Goal: Find specific page/section: Find specific page/section

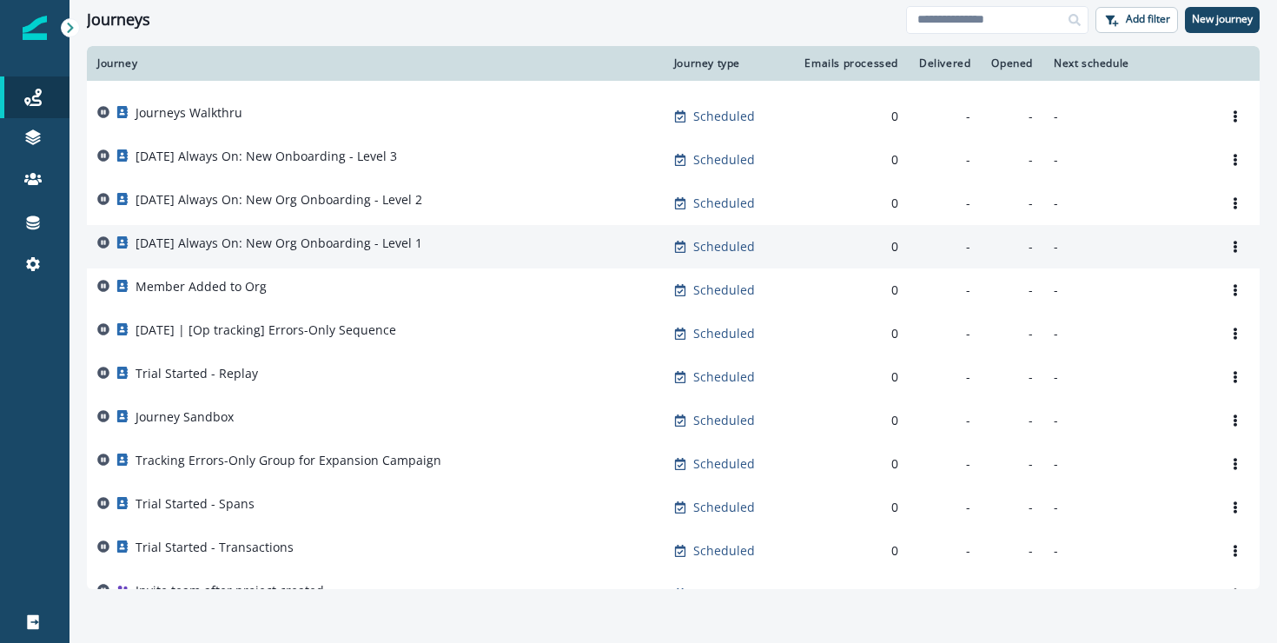
scroll to position [453, 0]
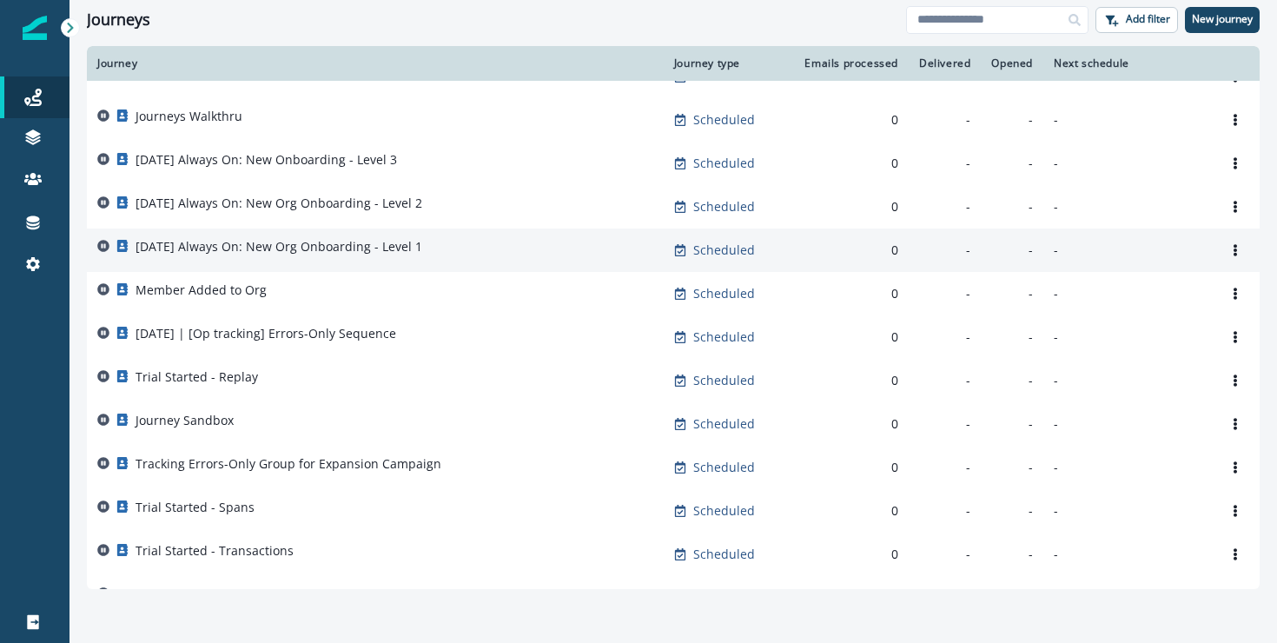
click at [469, 248] on div "[DATE] Always On: New Org Onboarding - Level 1" at bounding box center [375, 250] width 556 height 24
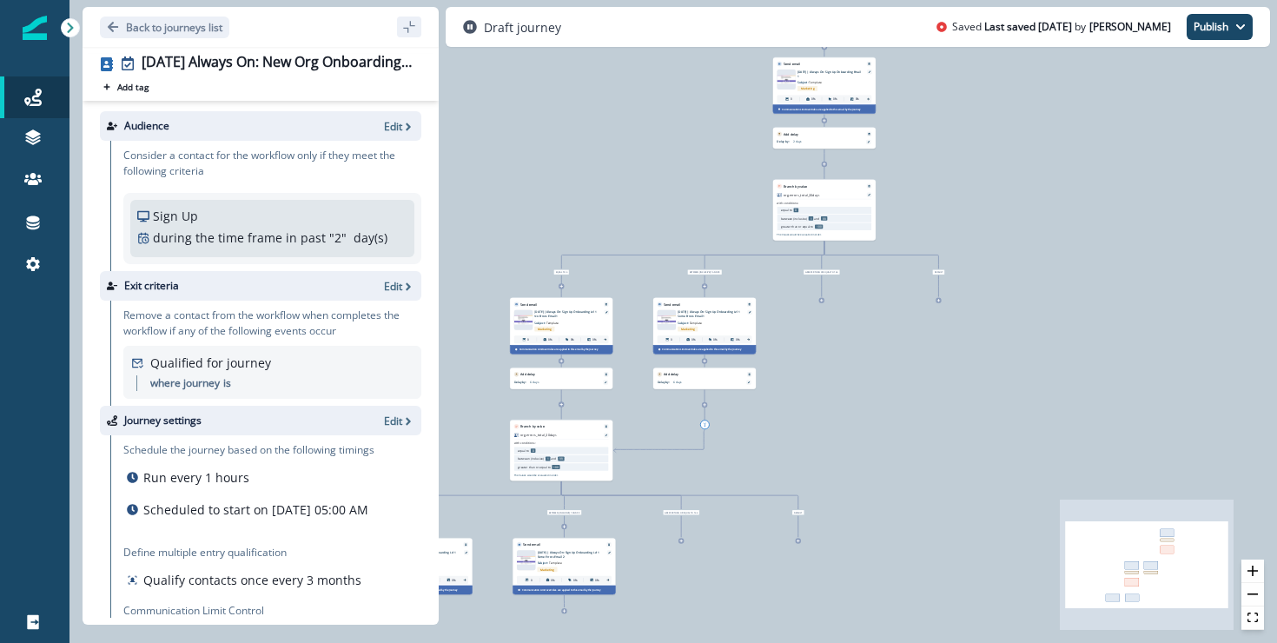
click at [413, 26] on icon "sidebar collapse toggle" at bounding box center [408, 26] width 11 height 11
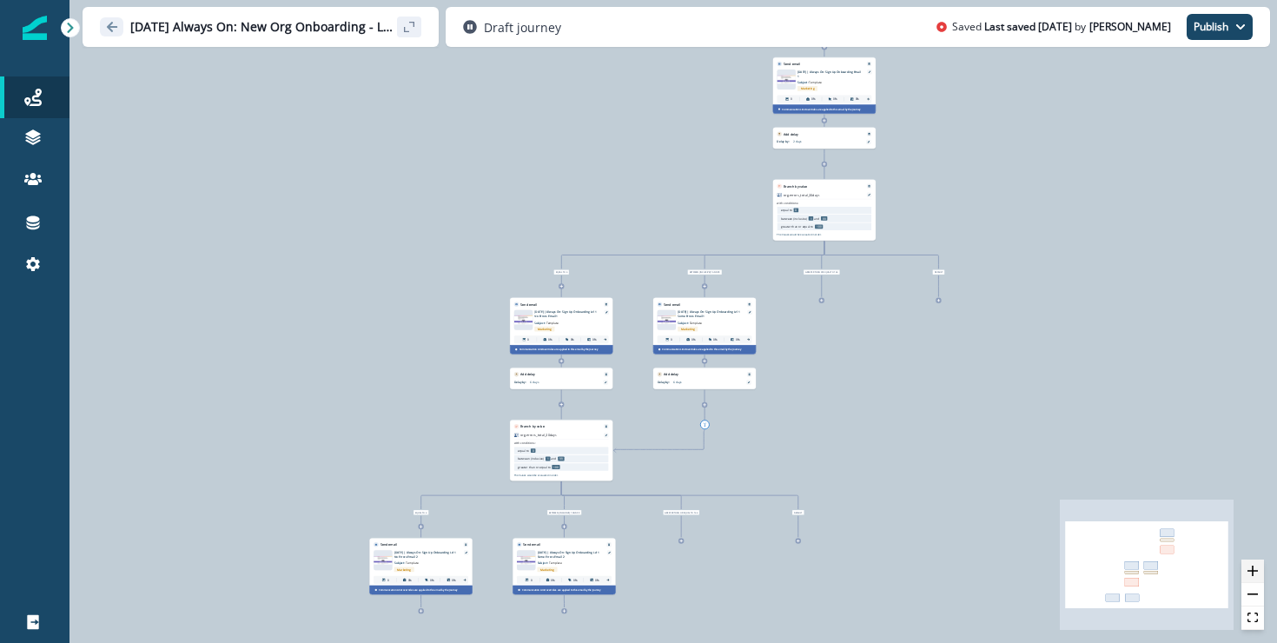
click at [1260, 575] on button "zoom in" at bounding box center [1252, 570] width 23 height 23
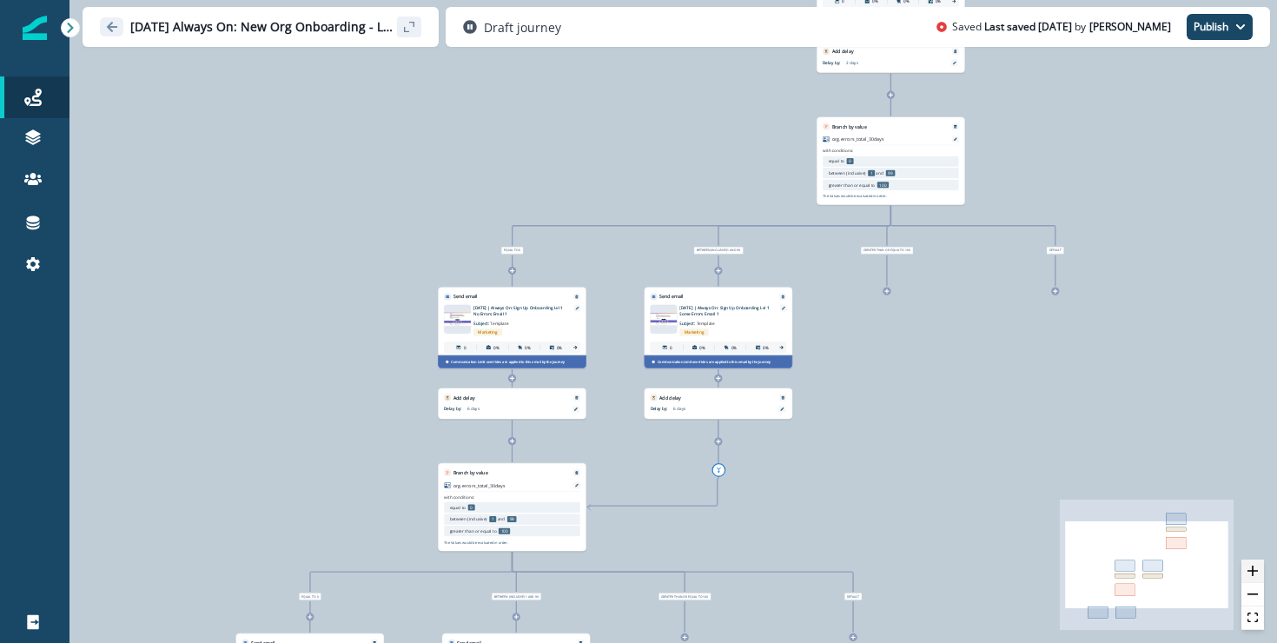
click at [1260, 575] on button "zoom in" at bounding box center [1252, 570] width 23 height 23
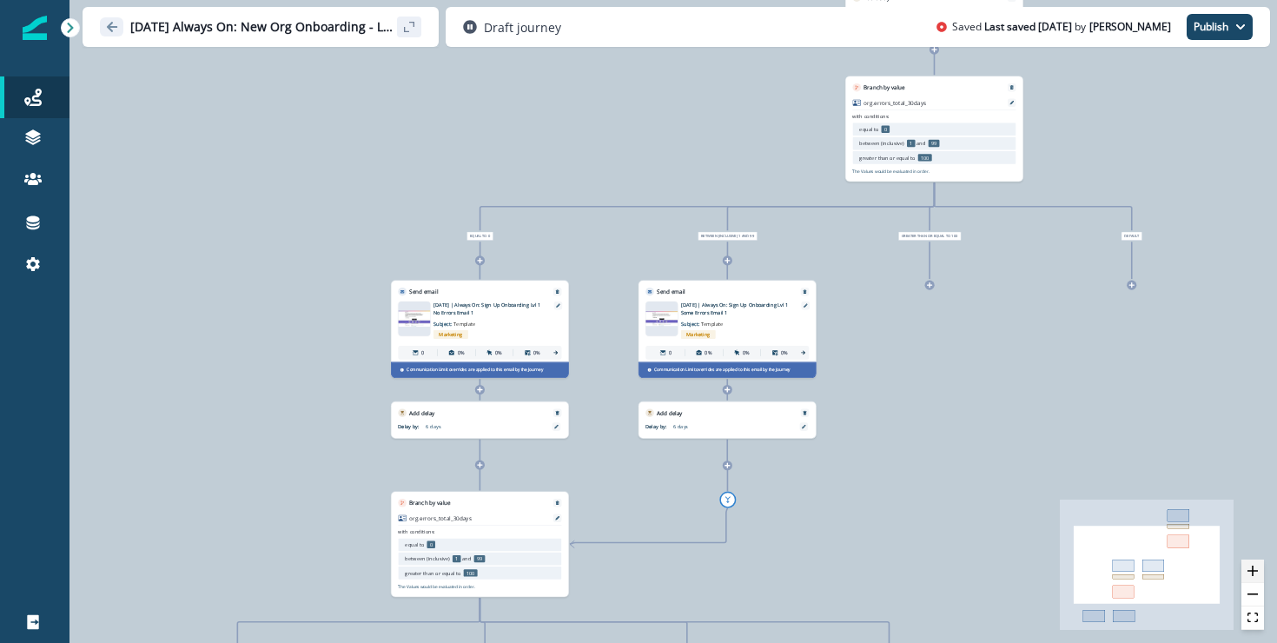
click at [1260, 575] on button "zoom in" at bounding box center [1252, 570] width 23 height 23
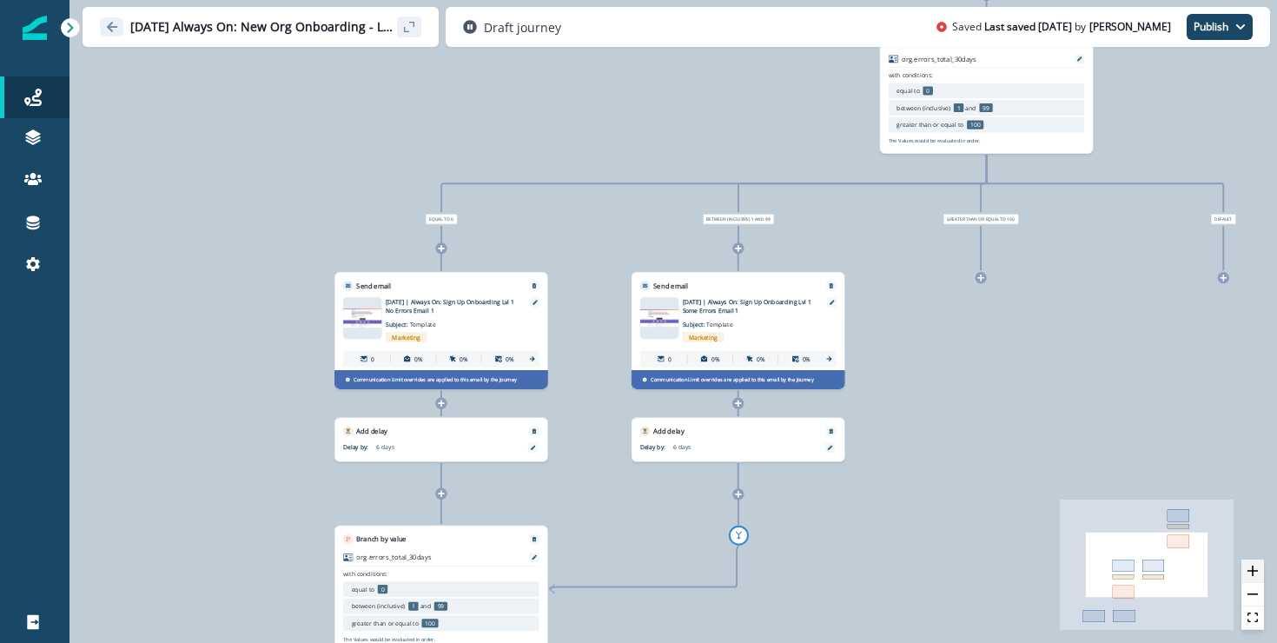
click at [1260, 575] on button "zoom in" at bounding box center [1252, 570] width 23 height 23
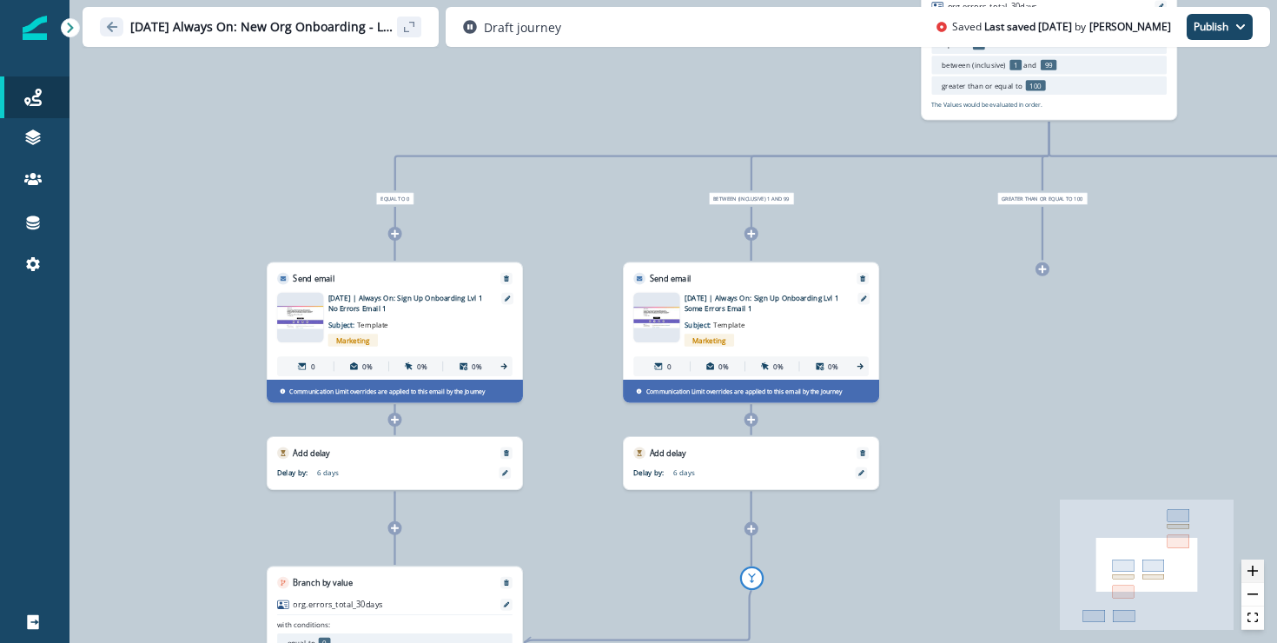
click at [1260, 575] on button "zoom in" at bounding box center [1252, 570] width 23 height 23
